Goal: Transaction & Acquisition: Book appointment/travel/reservation

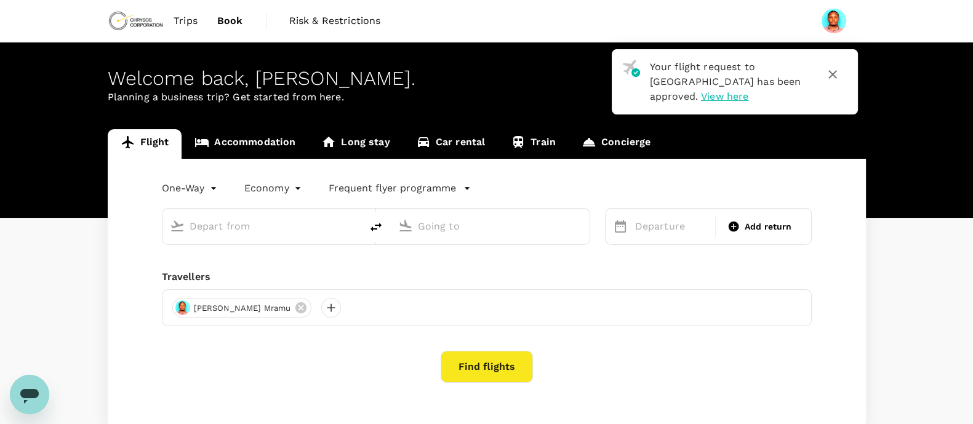
type input "roundtrip"
type input "[GEOGRAPHIC_DATA] (MWZ)"
type input "[PERSON_NAME] Intl (DAR)"
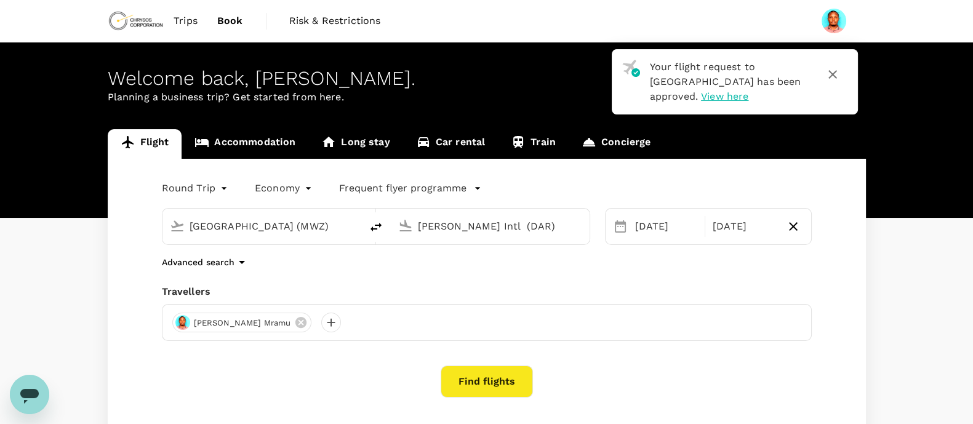
click at [190, 20] on span "Trips" at bounding box center [186, 21] width 24 height 15
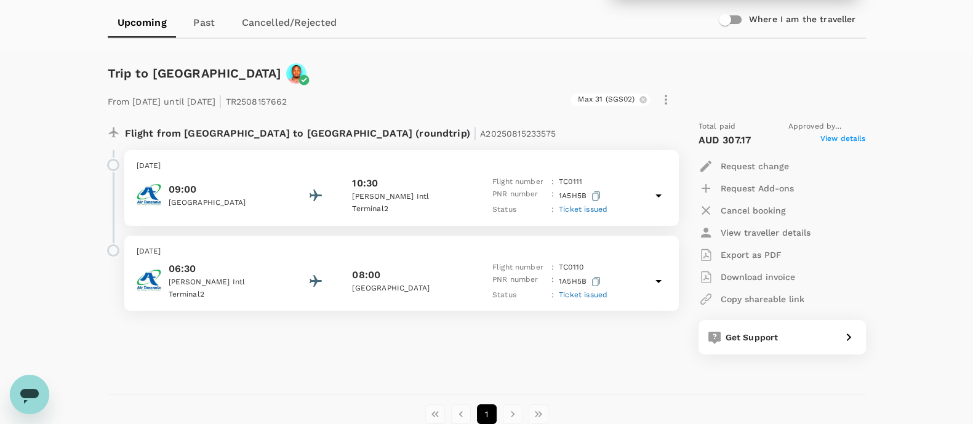
scroll to position [153, 0]
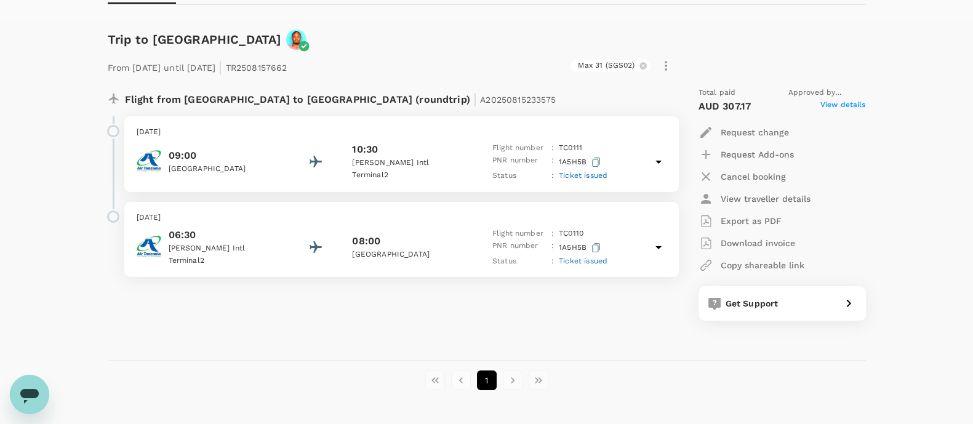
click at [708, 217] on icon "button" at bounding box center [706, 221] width 10 height 12
